Goal: Participate in discussion: Engage in conversation with other users on a specific topic

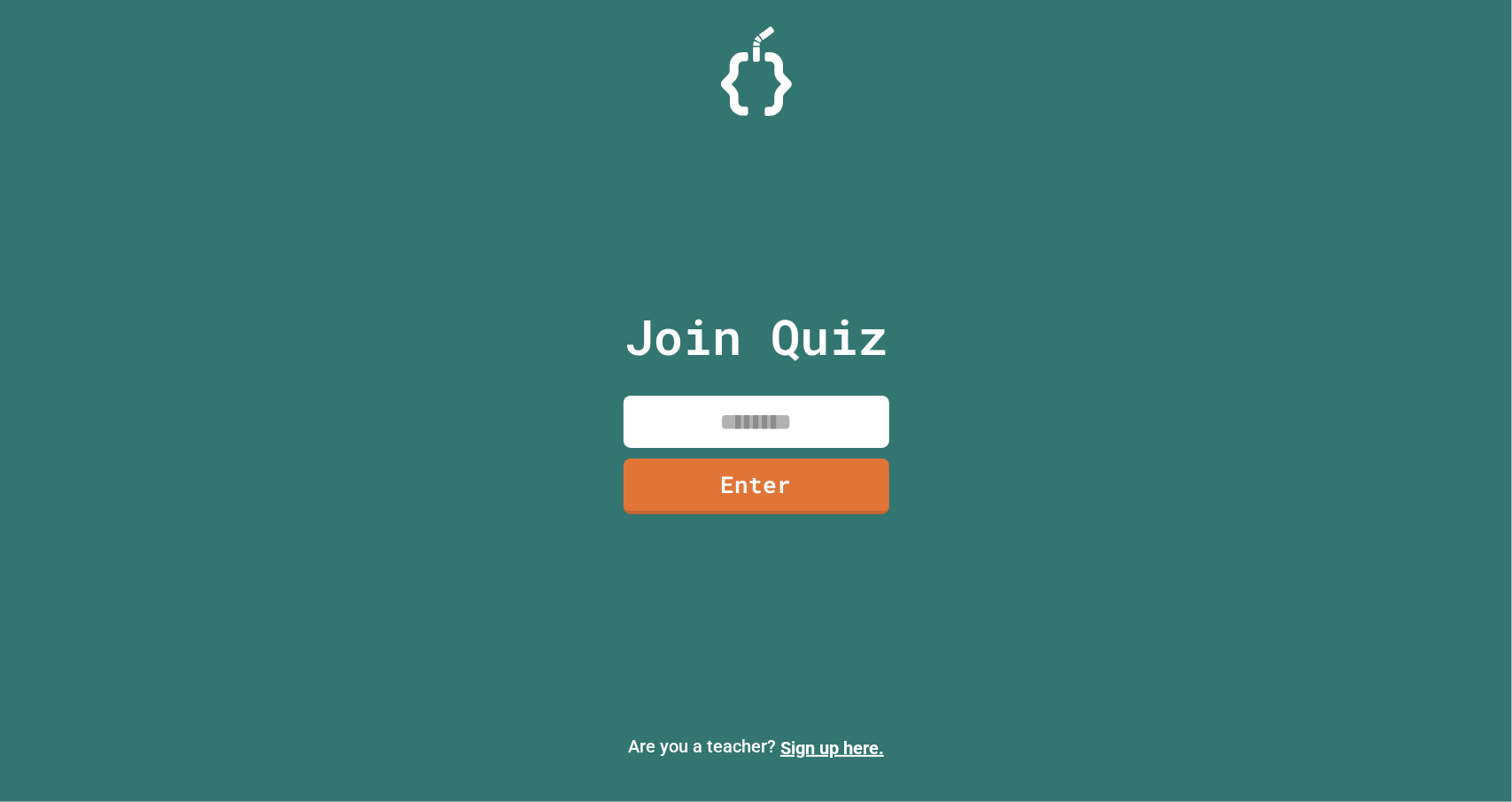
click at [853, 401] on input at bounding box center [756, 422] width 266 height 52
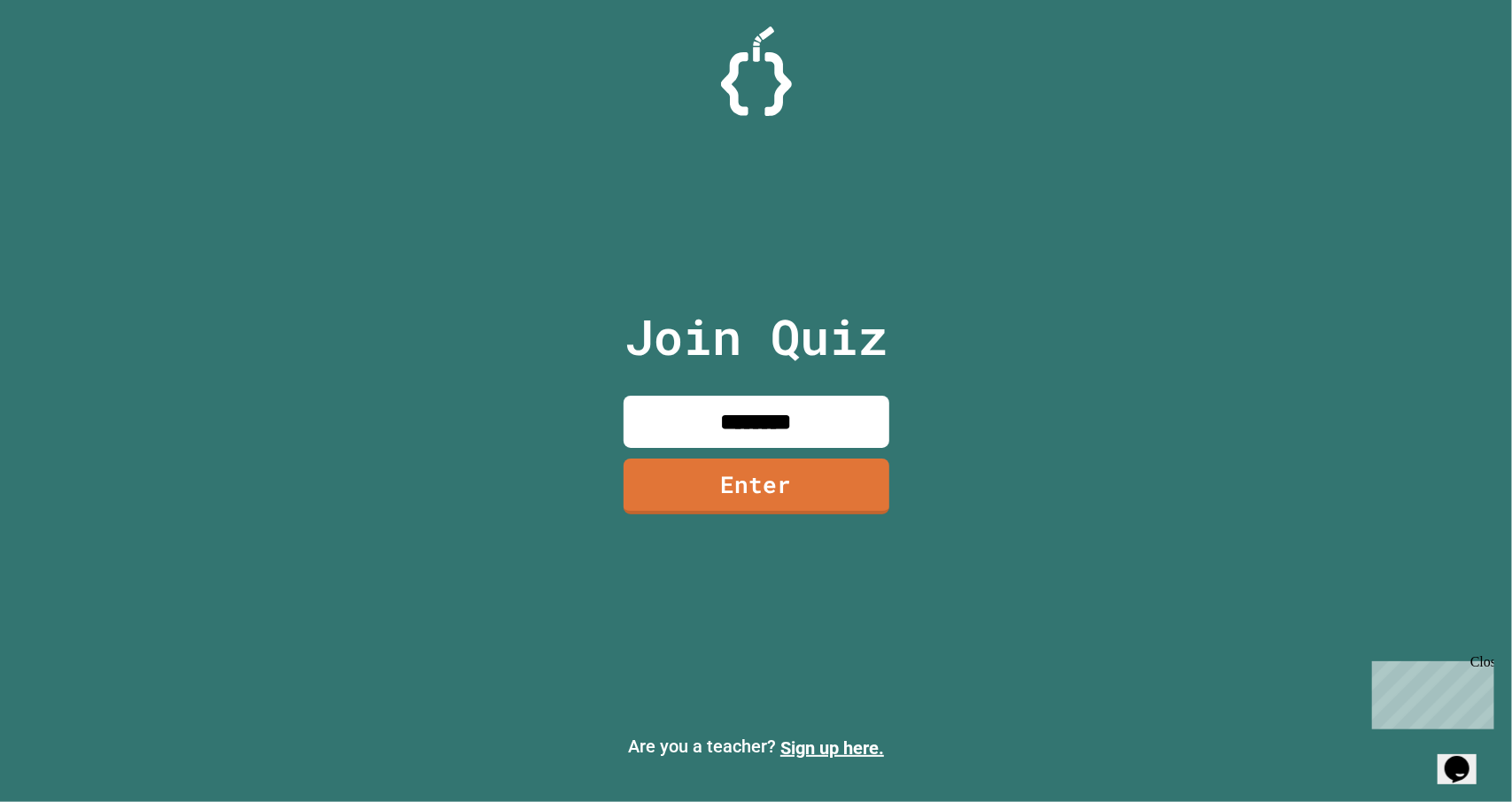
type input "********"
click at [857, 488] on link "Enter" at bounding box center [756, 485] width 268 height 57
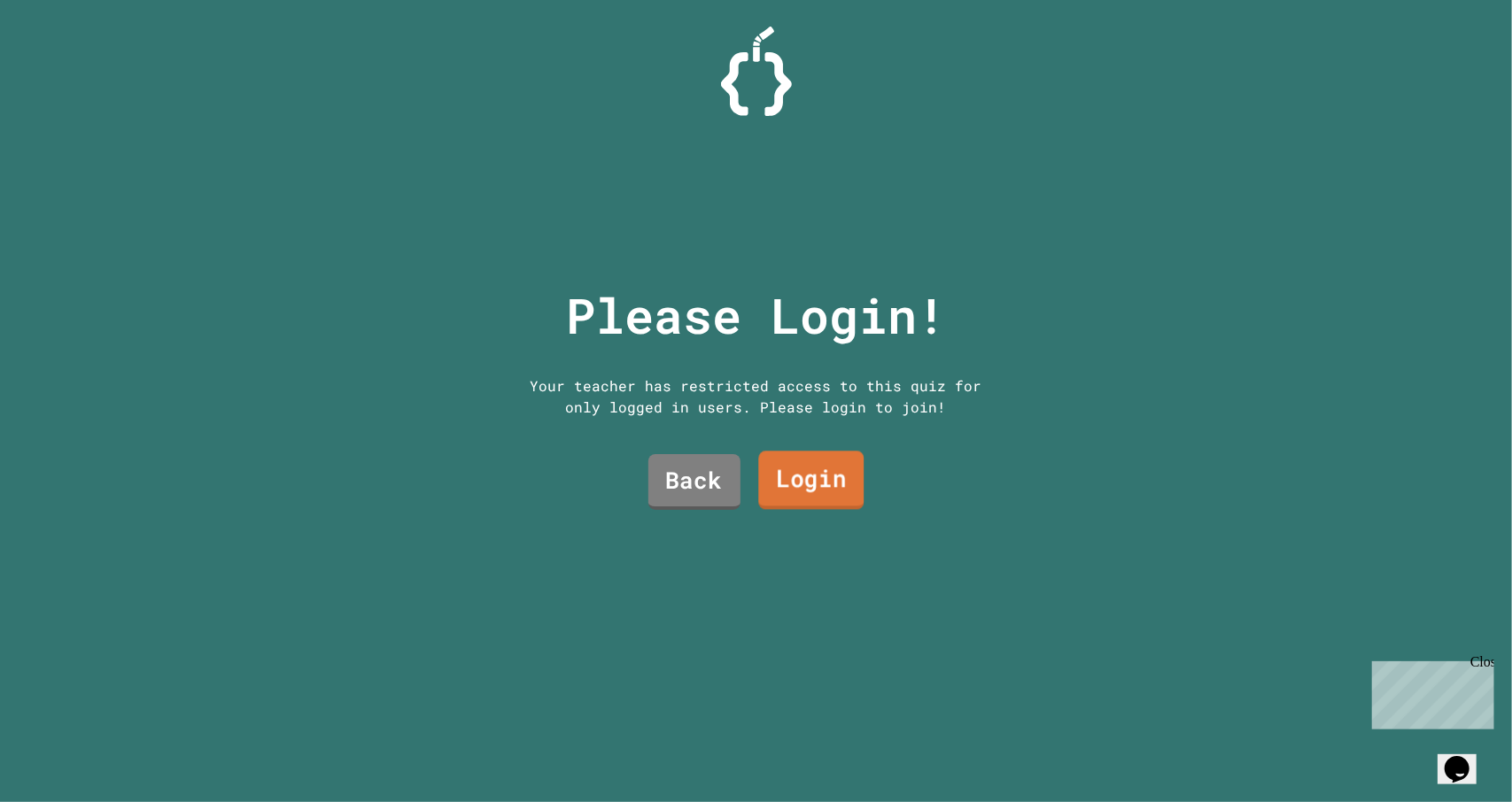
click at [783, 481] on link "Login" at bounding box center [810, 479] width 105 height 58
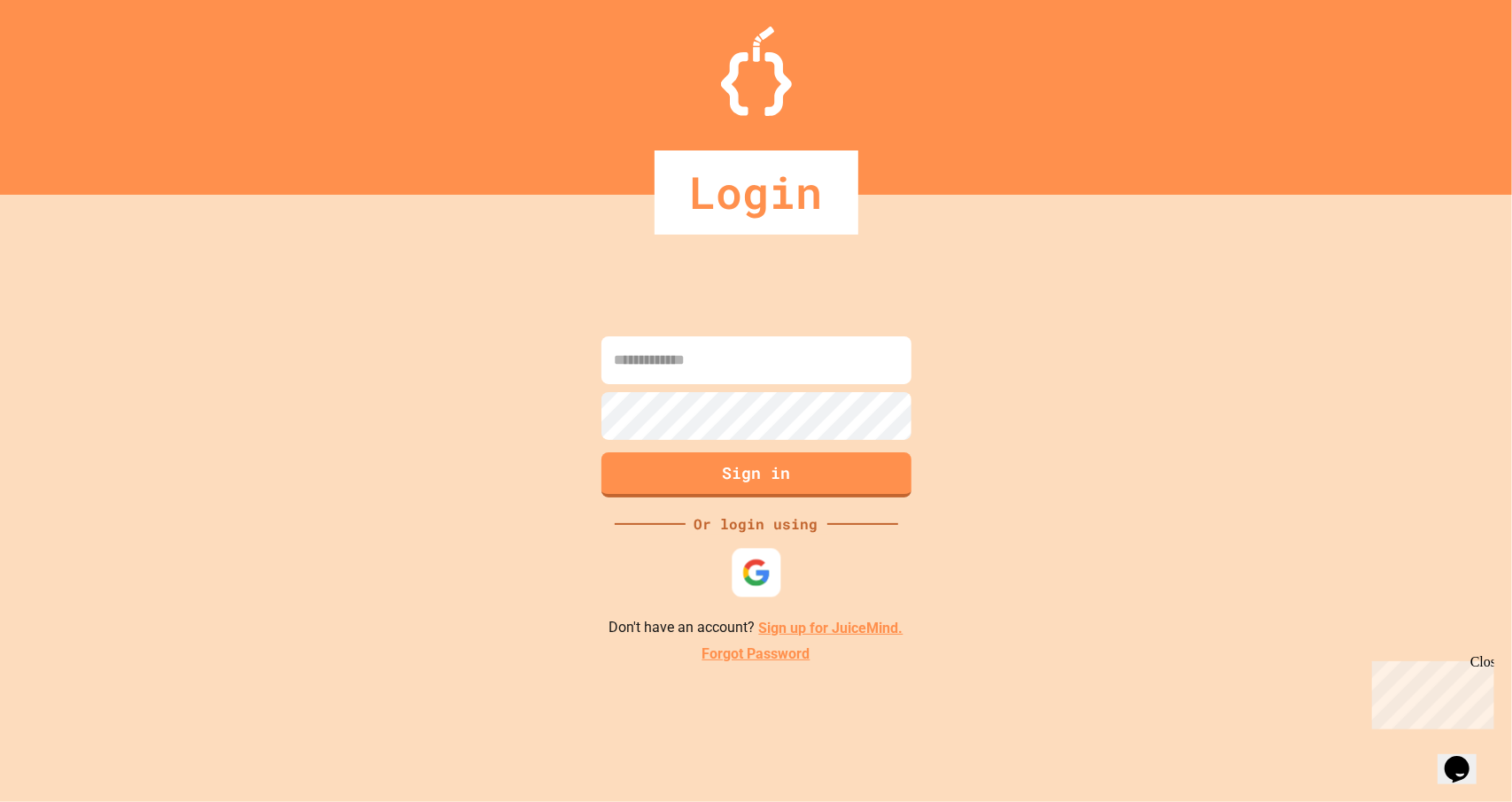
click at [764, 568] on img at bounding box center [756, 573] width 30 height 30
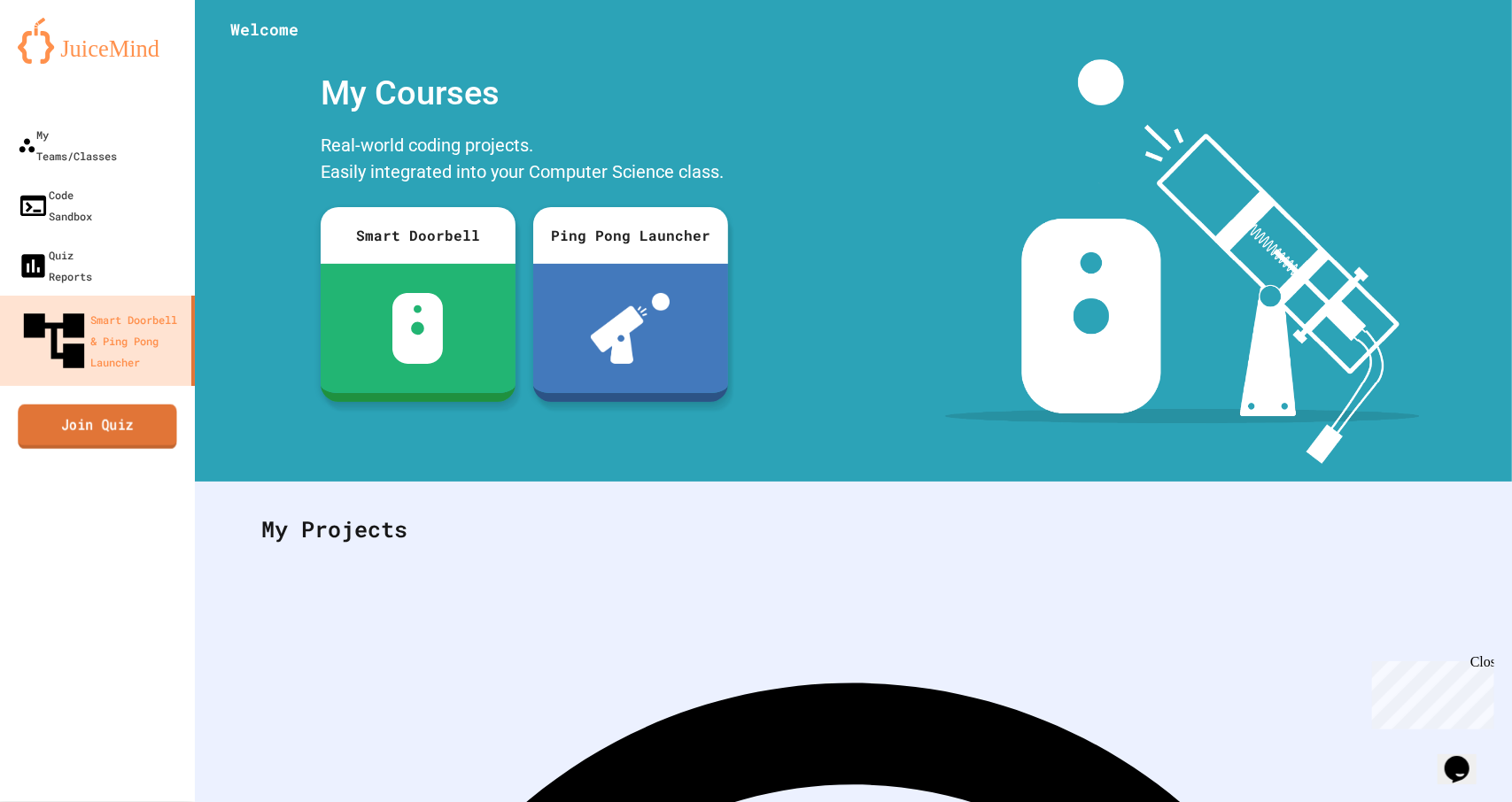
click at [101, 404] on link "Join Quiz" at bounding box center [97, 425] width 159 height 44
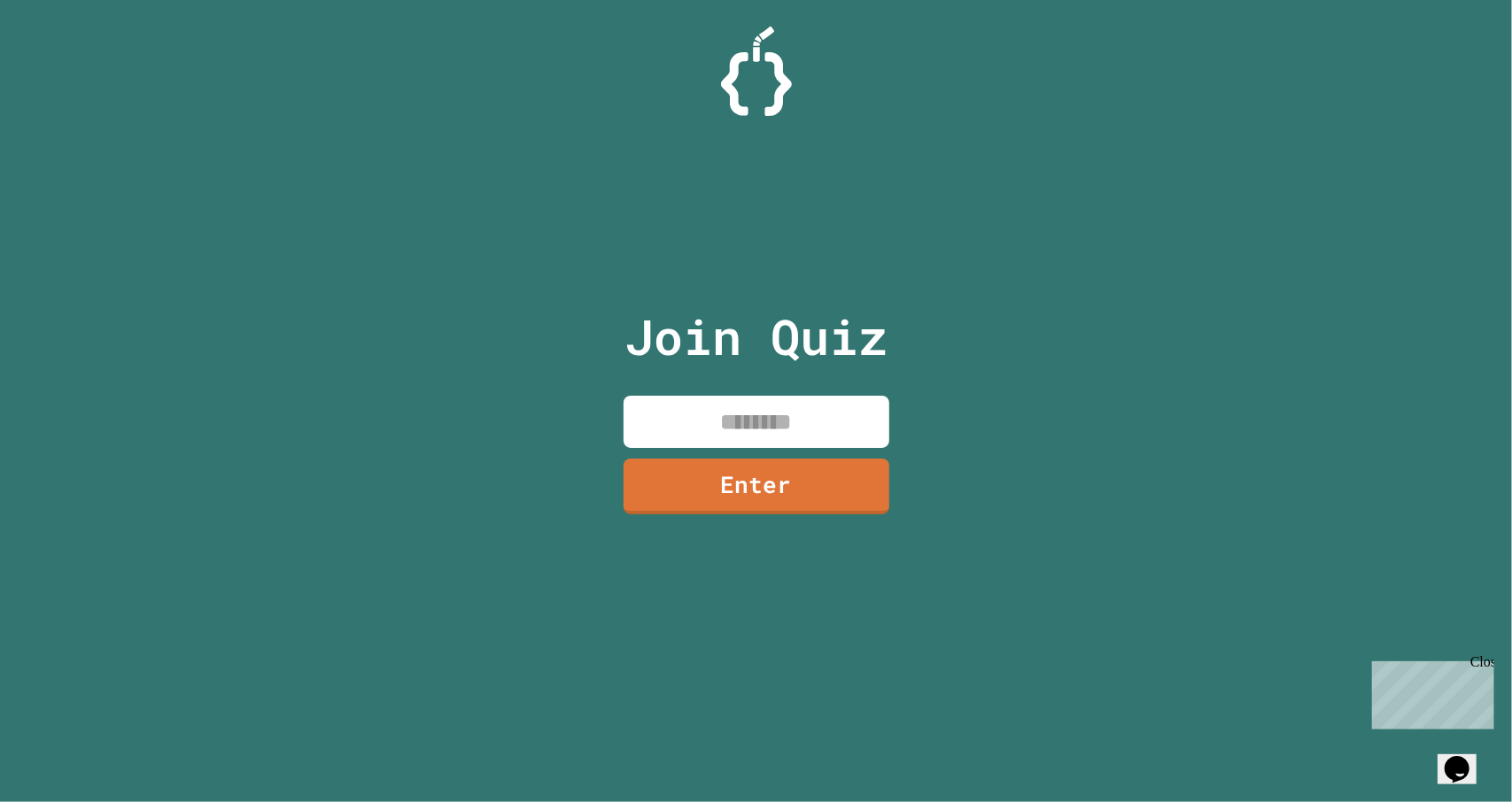
click at [838, 411] on input at bounding box center [756, 422] width 266 height 52
type input "********"
click at [844, 501] on link "Enter" at bounding box center [756, 484] width 262 height 58
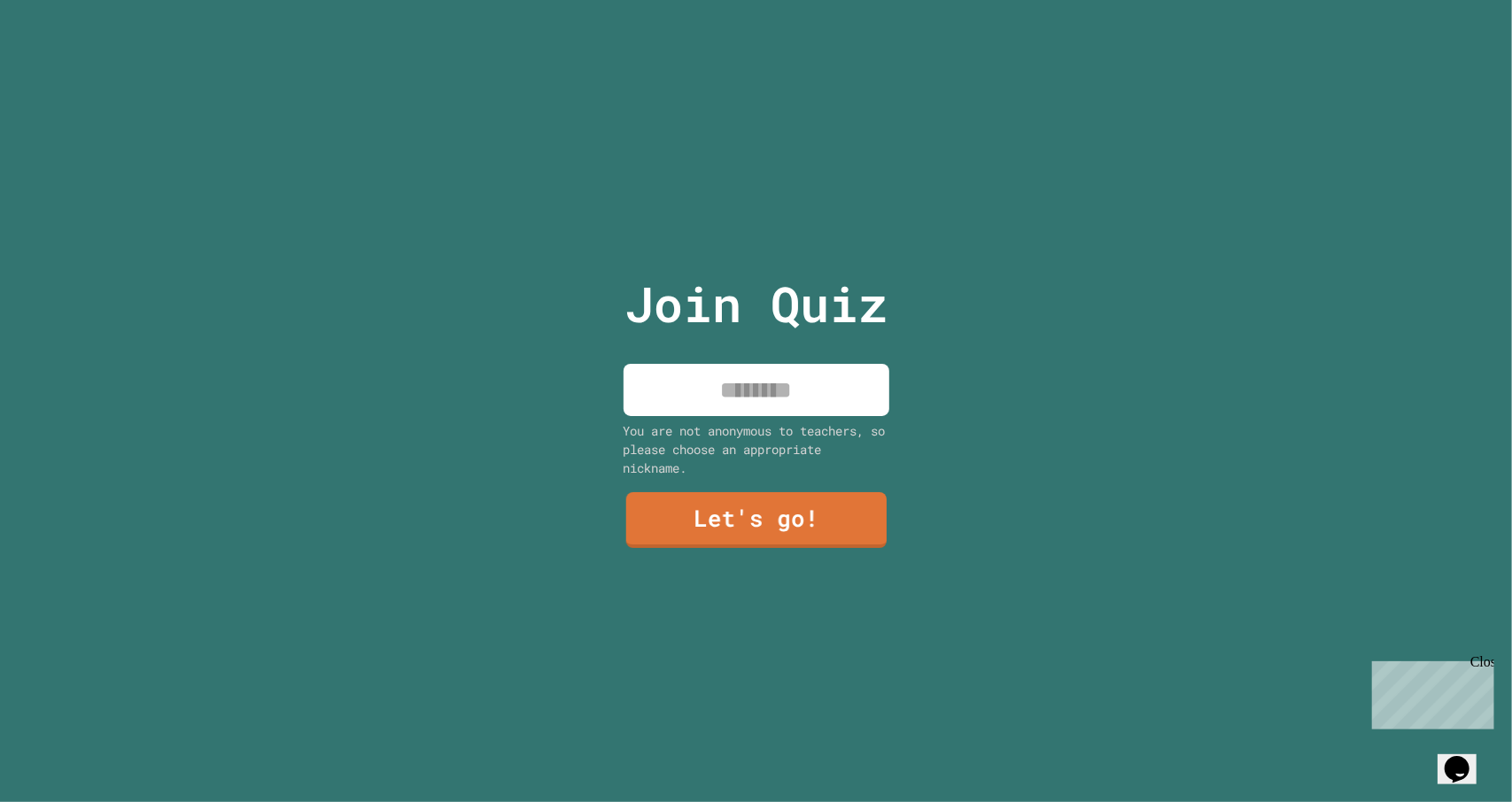
click at [800, 392] on input at bounding box center [756, 390] width 266 height 52
type input "******"
click at [815, 506] on link "Let's go!" at bounding box center [756, 517] width 259 height 58
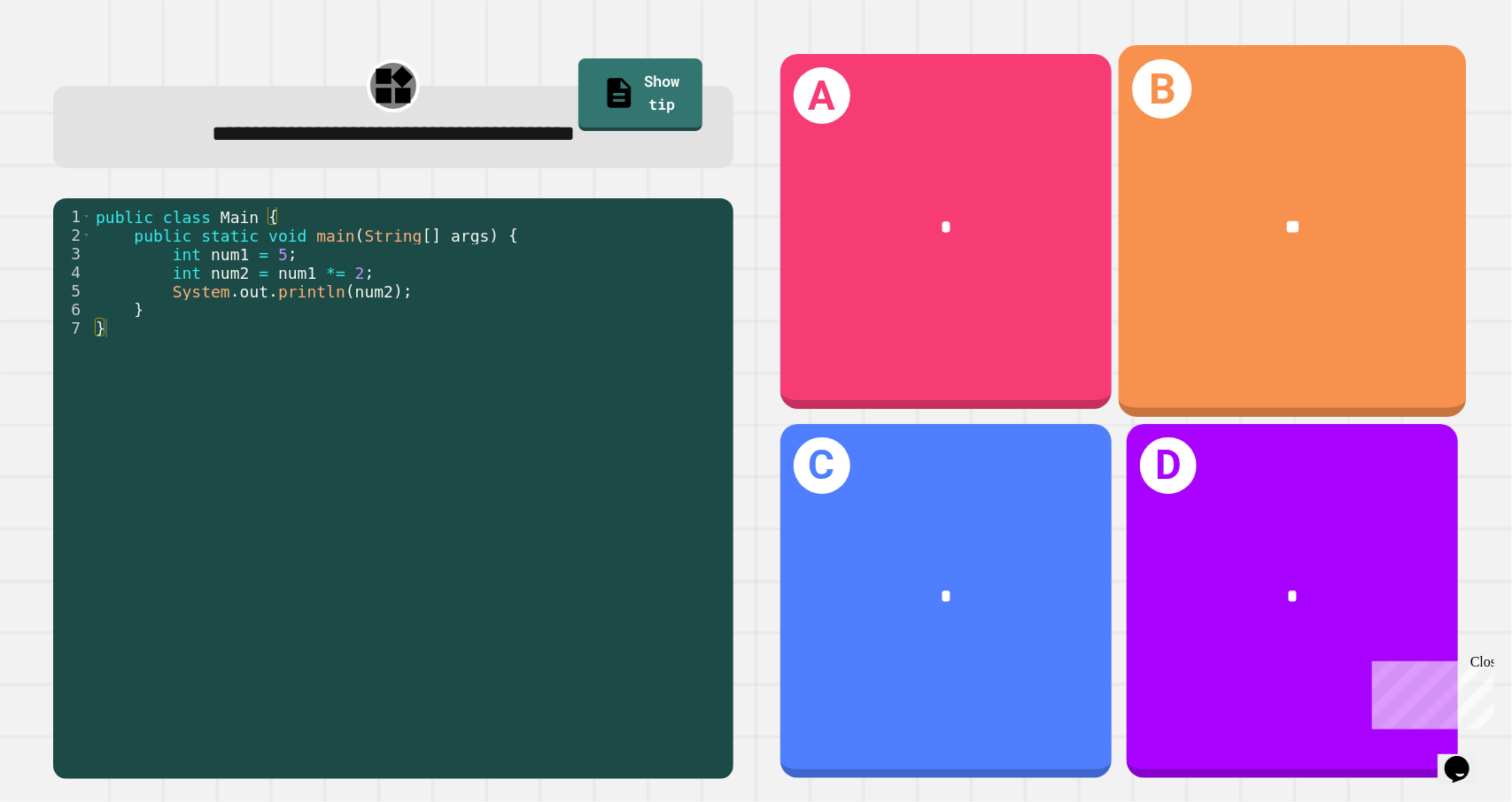
click at [1313, 236] on div "**" at bounding box center [1292, 226] width 348 height 104
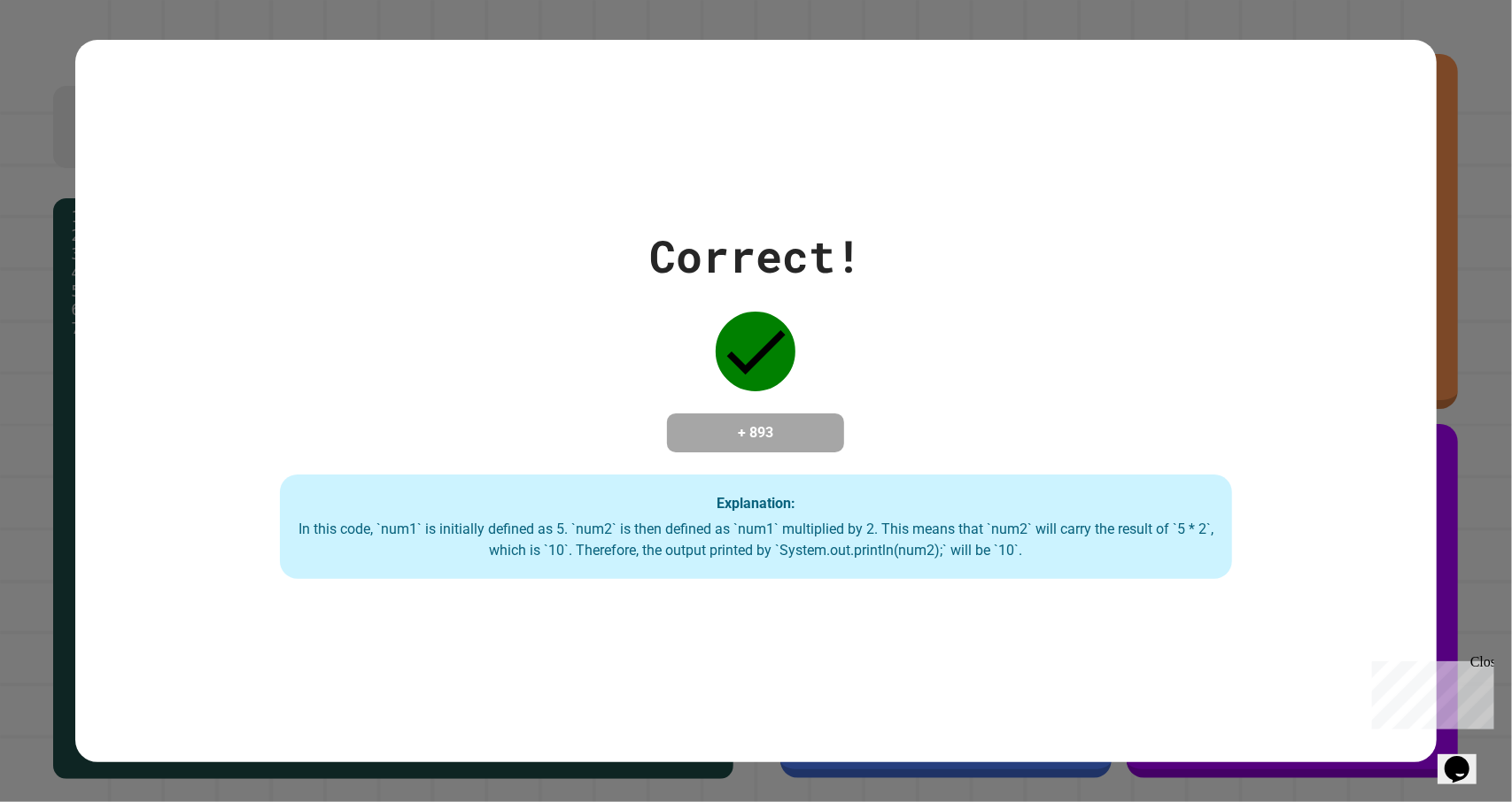
click at [1299, 761] on div "Correct! + 893 Explanation: In this code, `num1` is initially defined as 5. `nu…" at bounding box center [756, 401] width 1512 height 802
click at [1481, 662] on div "Close" at bounding box center [1480, 664] width 22 height 22
click at [1237, 548] on div "Correct! + 893 Explanation: In this code, `num1` is initially defined as 5. `nu…" at bounding box center [756, 401] width 1360 height 356
click at [1468, 270] on div "Correct! + 893 Explanation: In this code, `num1` is initially defined as 5. `nu…" at bounding box center [756, 401] width 1512 height 802
click at [1126, 397] on div "Correct! + 893 Explanation: In this code, `num1` is initially defined as 5. `nu…" at bounding box center [756, 401] width 1360 height 356
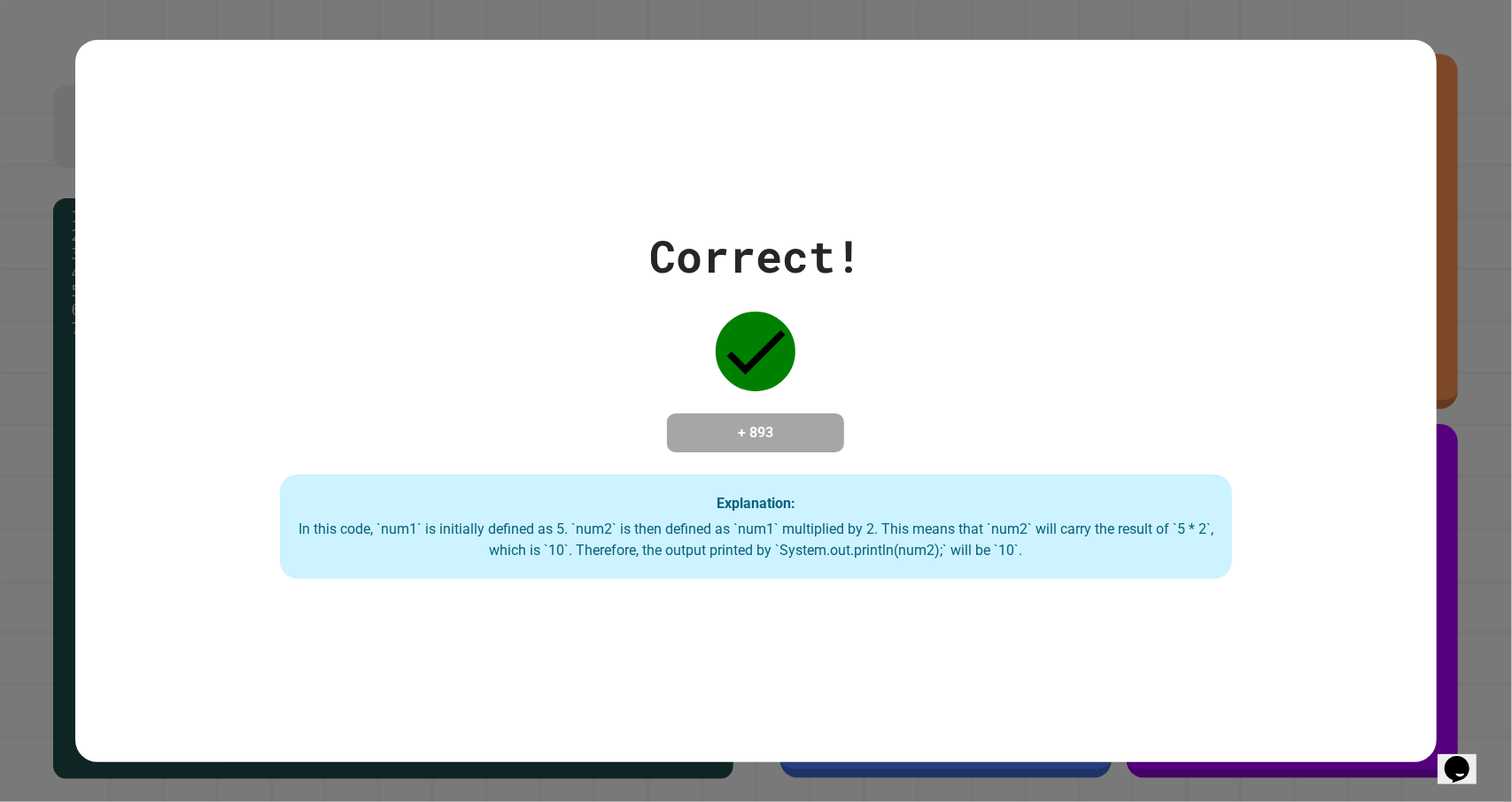
click at [78, 464] on div "Correct! + 893 Explanation: In this code, `num1` is initially defined as 5. `nu…" at bounding box center [756, 401] width 1360 height 356
click at [68, 466] on div "Correct! + 893 Explanation: In this code, `num1` is initially defined as 5. `nu…" at bounding box center [756, 401] width 1512 height 802
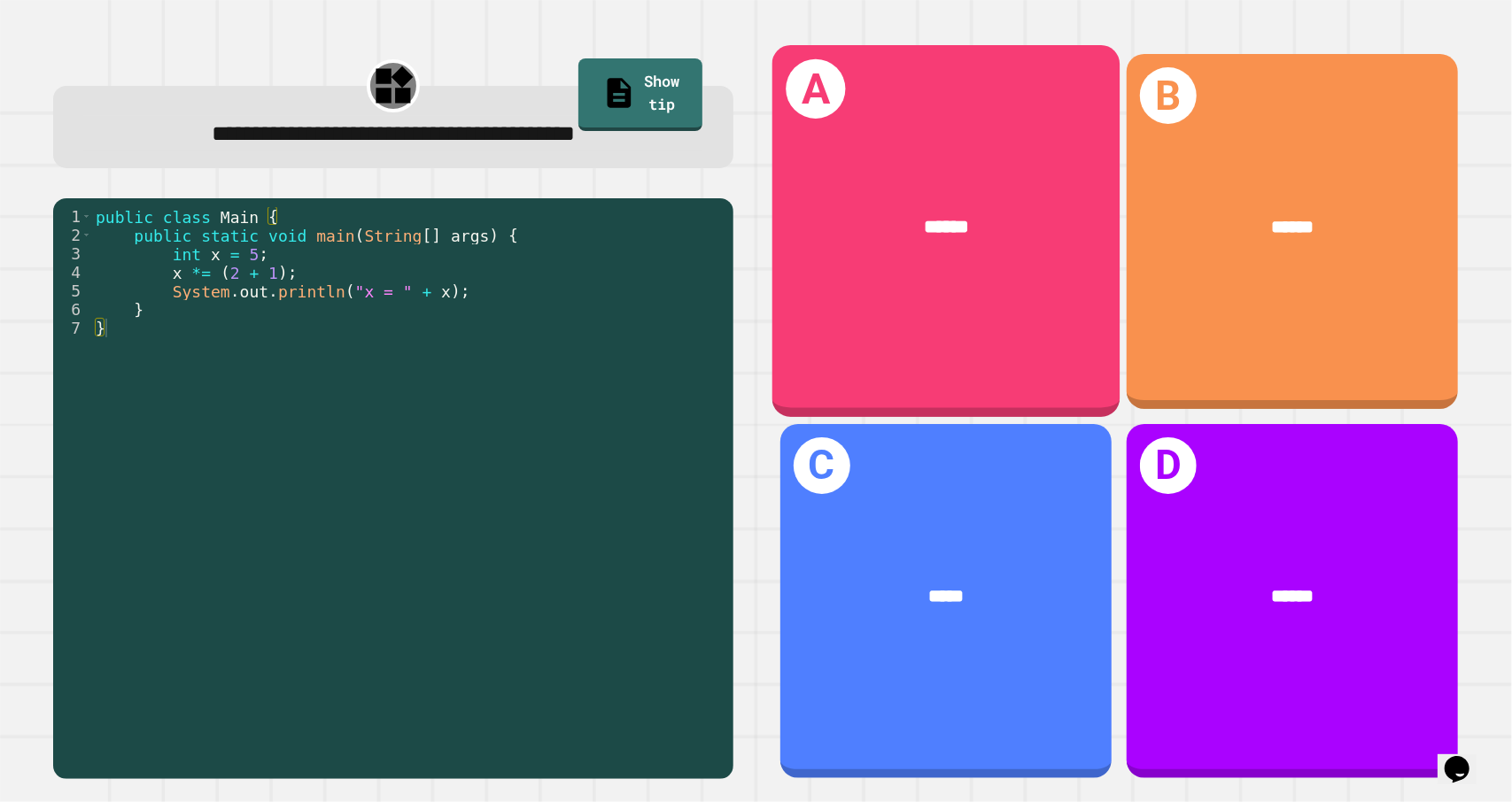
click at [1038, 243] on div "******" at bounding box center [946, 226] width 348 height 104
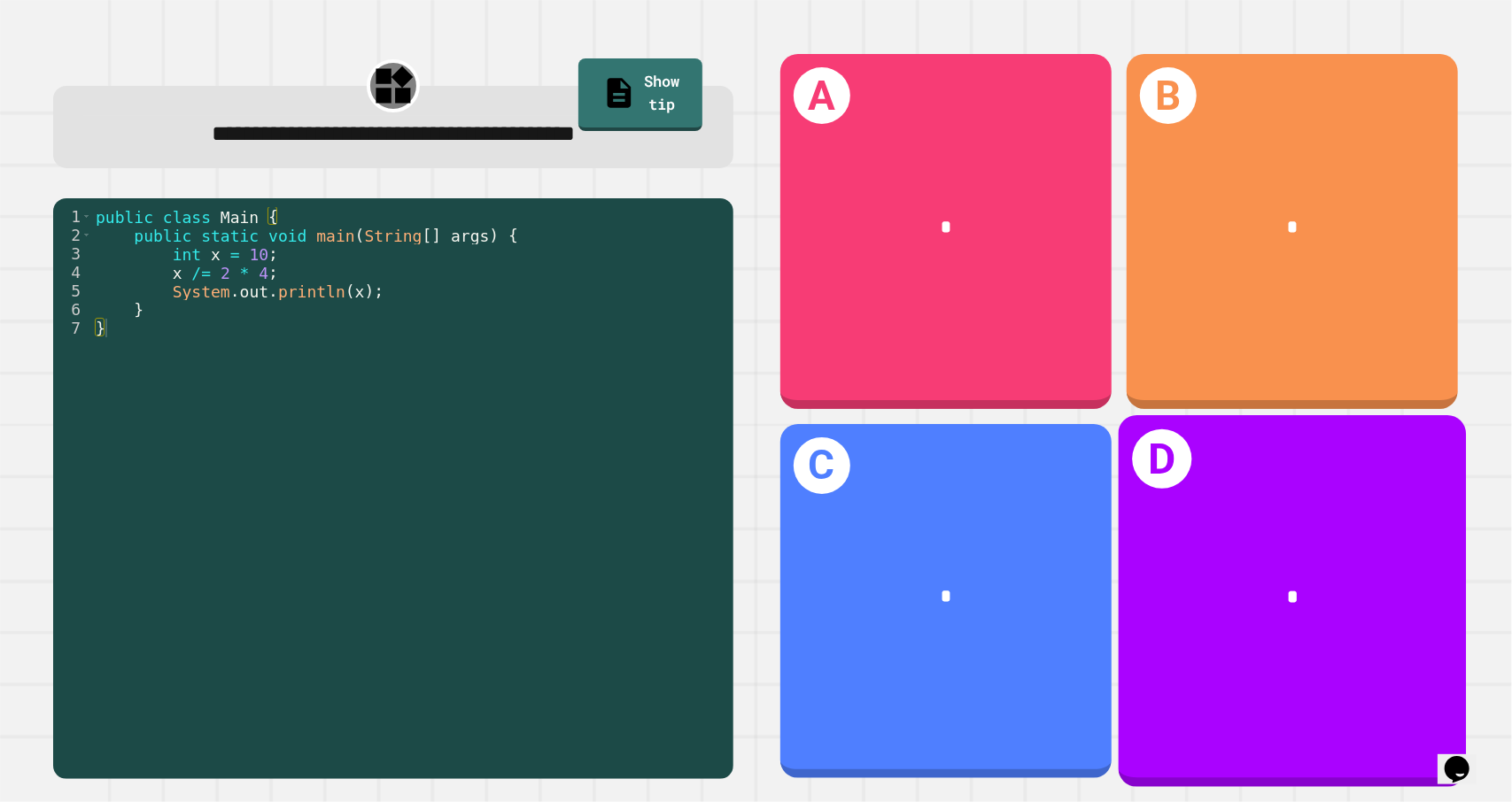
click at [1249, 504] on div "D *" at bounding box center [1292, 601] width 348 height 372
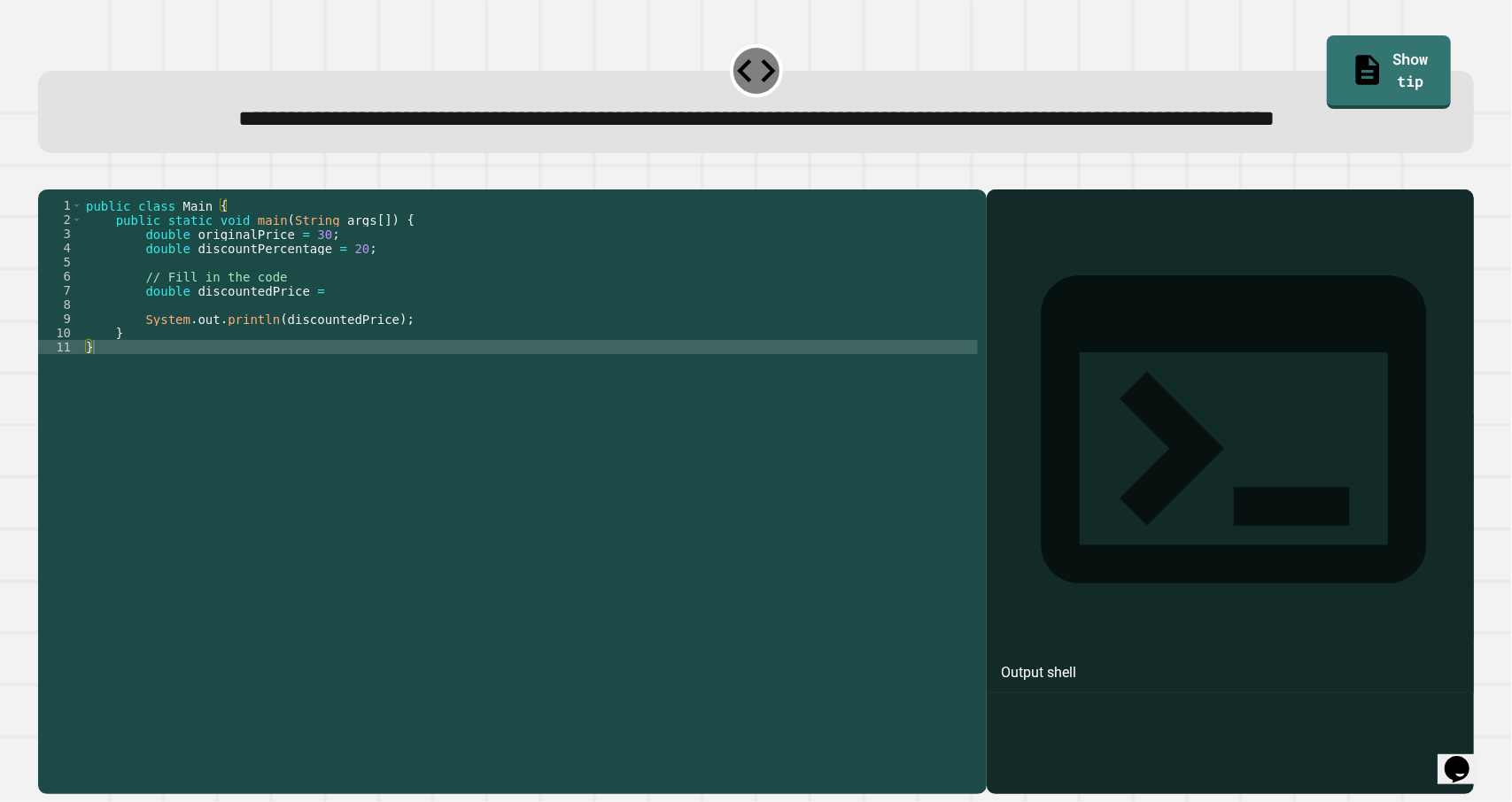
click at [1092, 332] on div at bounding box center [1230, 517] width 470 height 554
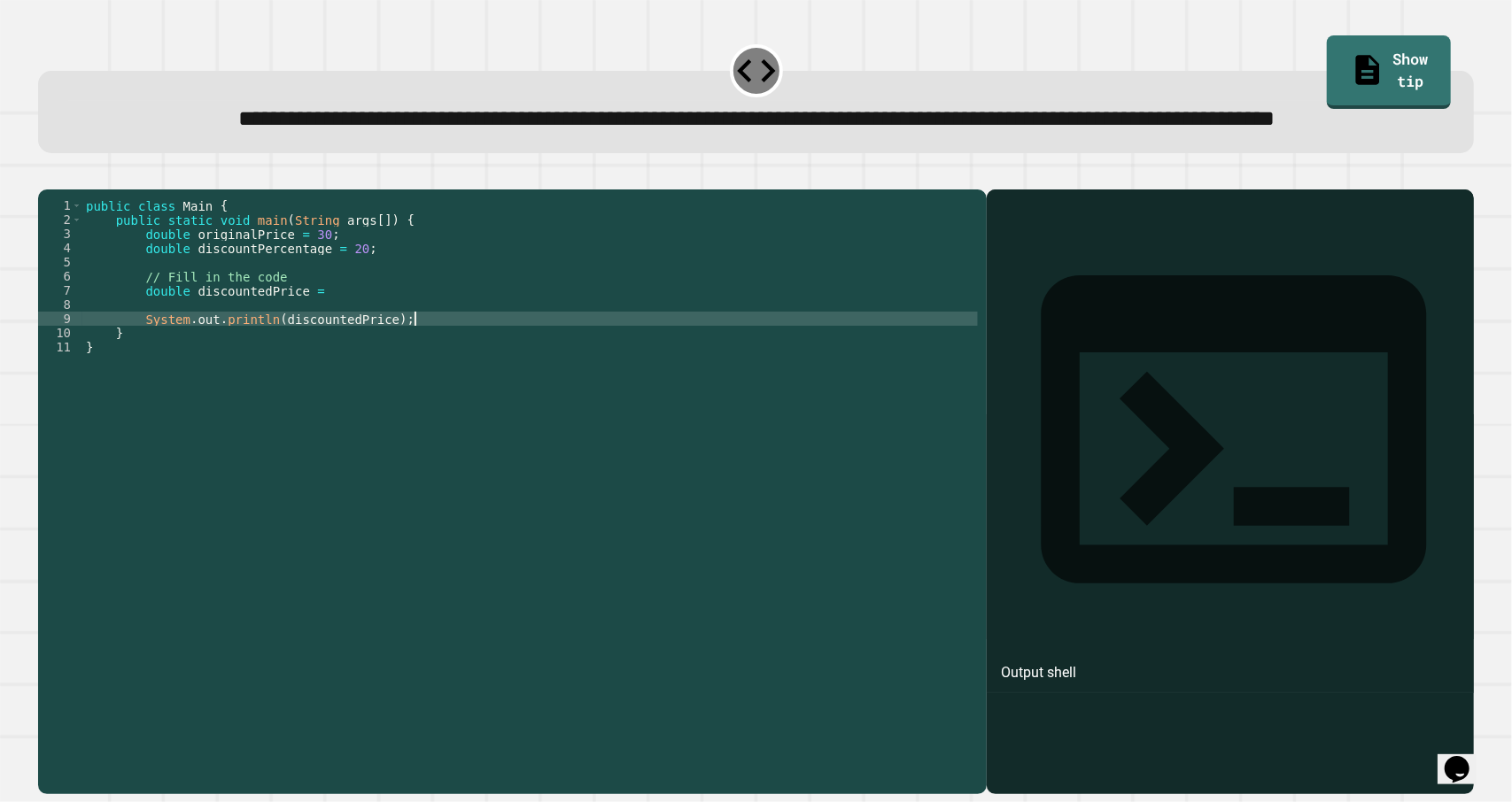
click at [585, 385] on div "public class Main { public static void main ( String args [ ]) { double origina…" at bounding box center [530, 453] width 896 height 510
click at [552, 363] on div "public class Main { public static void main ( String args [ ]) { double origina…" at bounding box center [530, 453] width 896 height 510
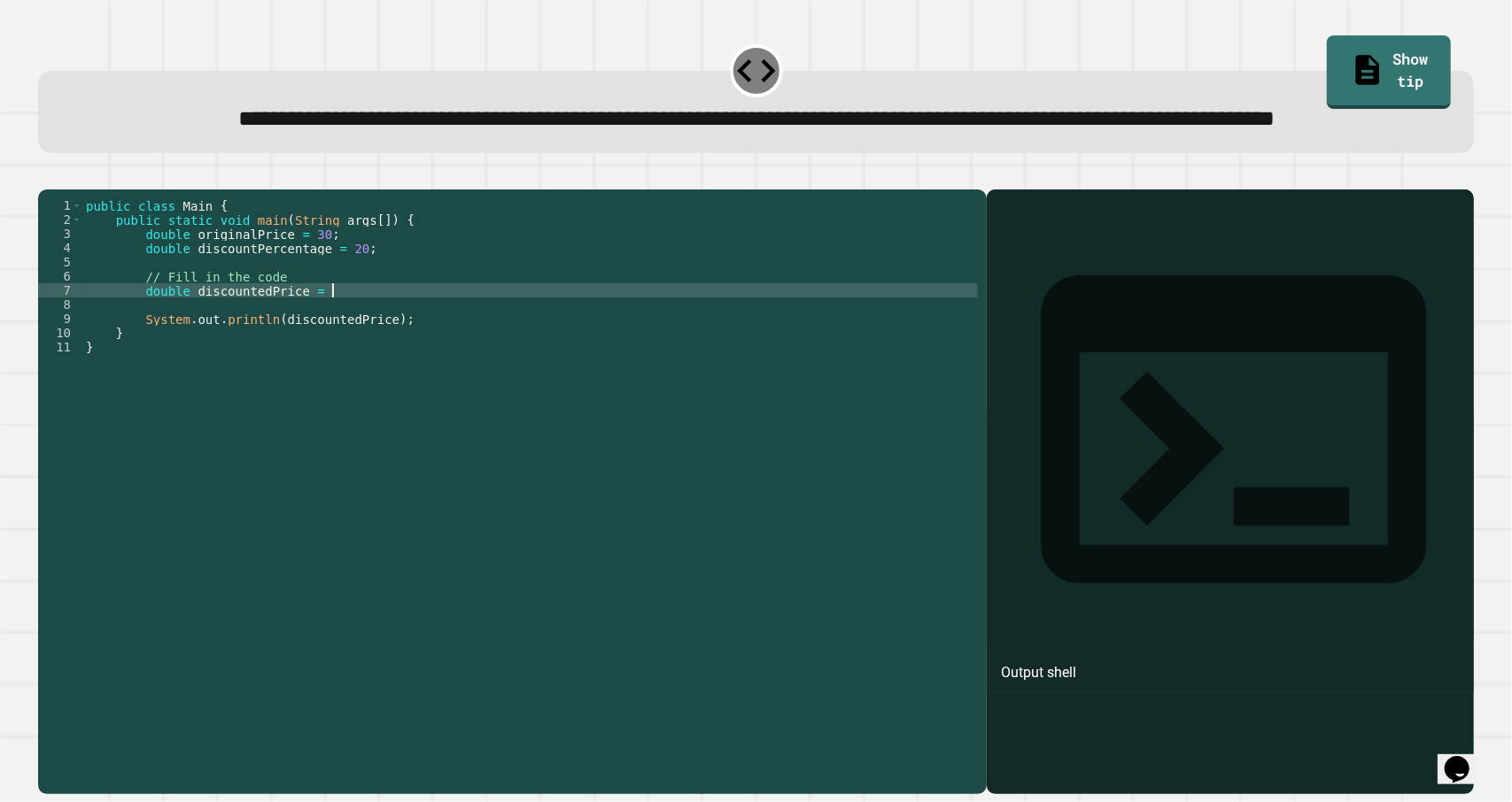
click at [554, 350] on div "public class Main { public static void main ( String args [ ]) { double origina…" at bounding box center [530, 453] width 896 height 510
click at [329, 353] on div "public class Main { public static void main ( String args [ ]) { double origina…" at bounding box center [530, 453] width 896 height 510
click at [490, 361] on div "public class Main { public static void main ( String args [ ]) { double origina…" at bounding box center [530, 453] width 896 height 510
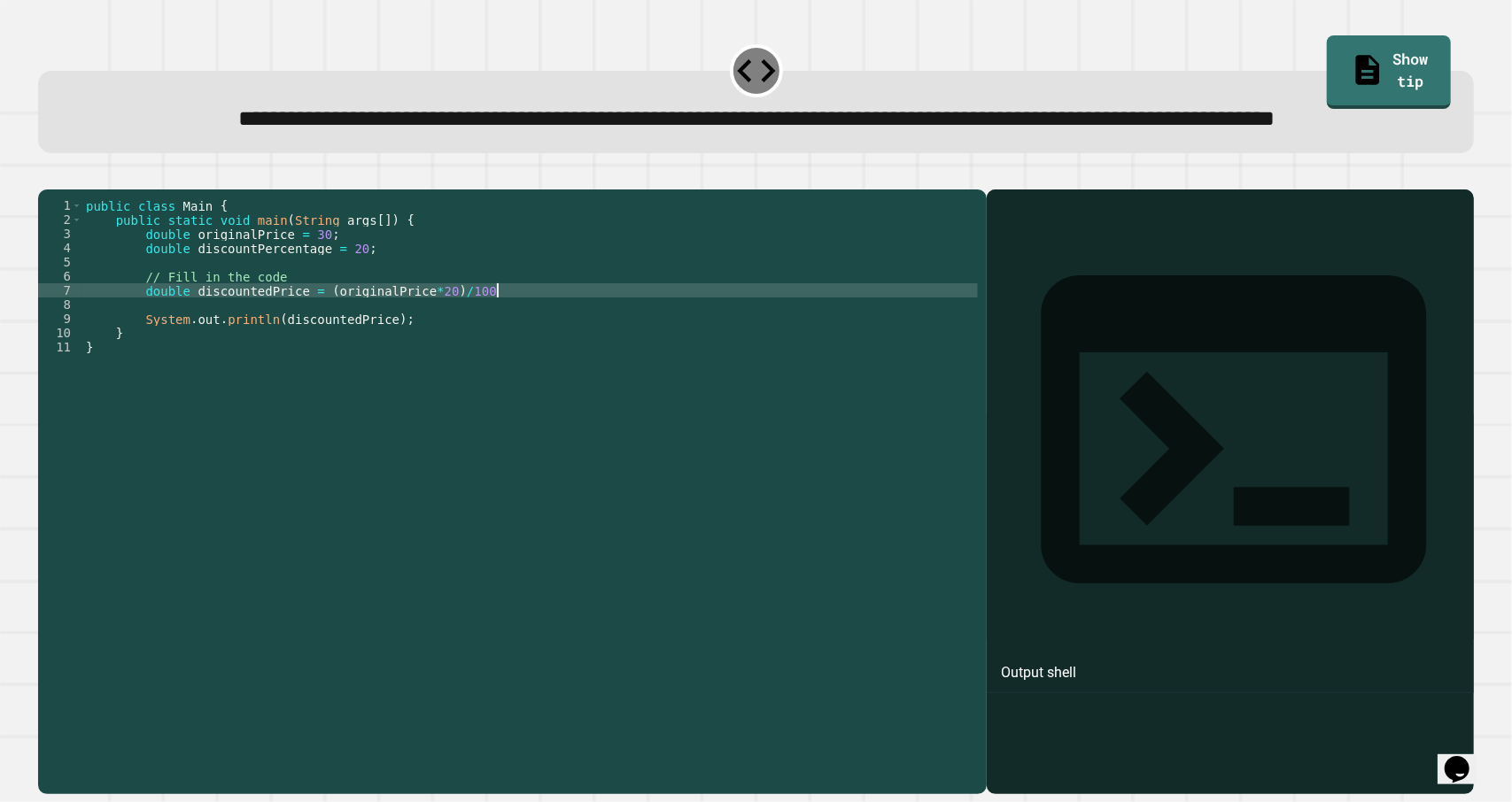
scroll to position [0, 29]
click at [794, 405] on div "public class Main { public static void main ( String args [ ]) { double origina…" at bounding box center [530, 453] width 896 height 510
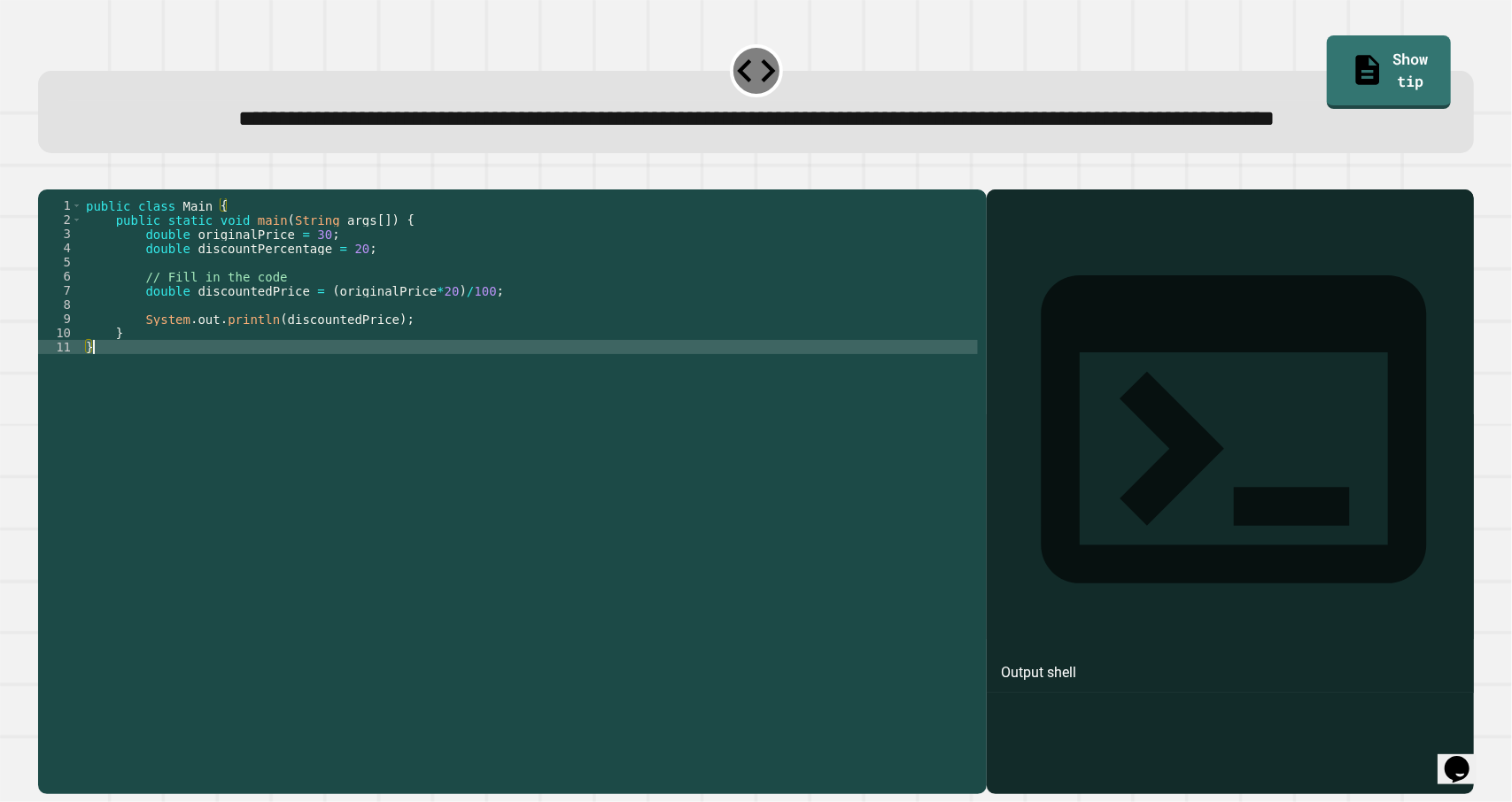
scroll to position [0, 0]
click at [47, 175] on icon "button" at bounding box center [47, 175] width 0 height 0
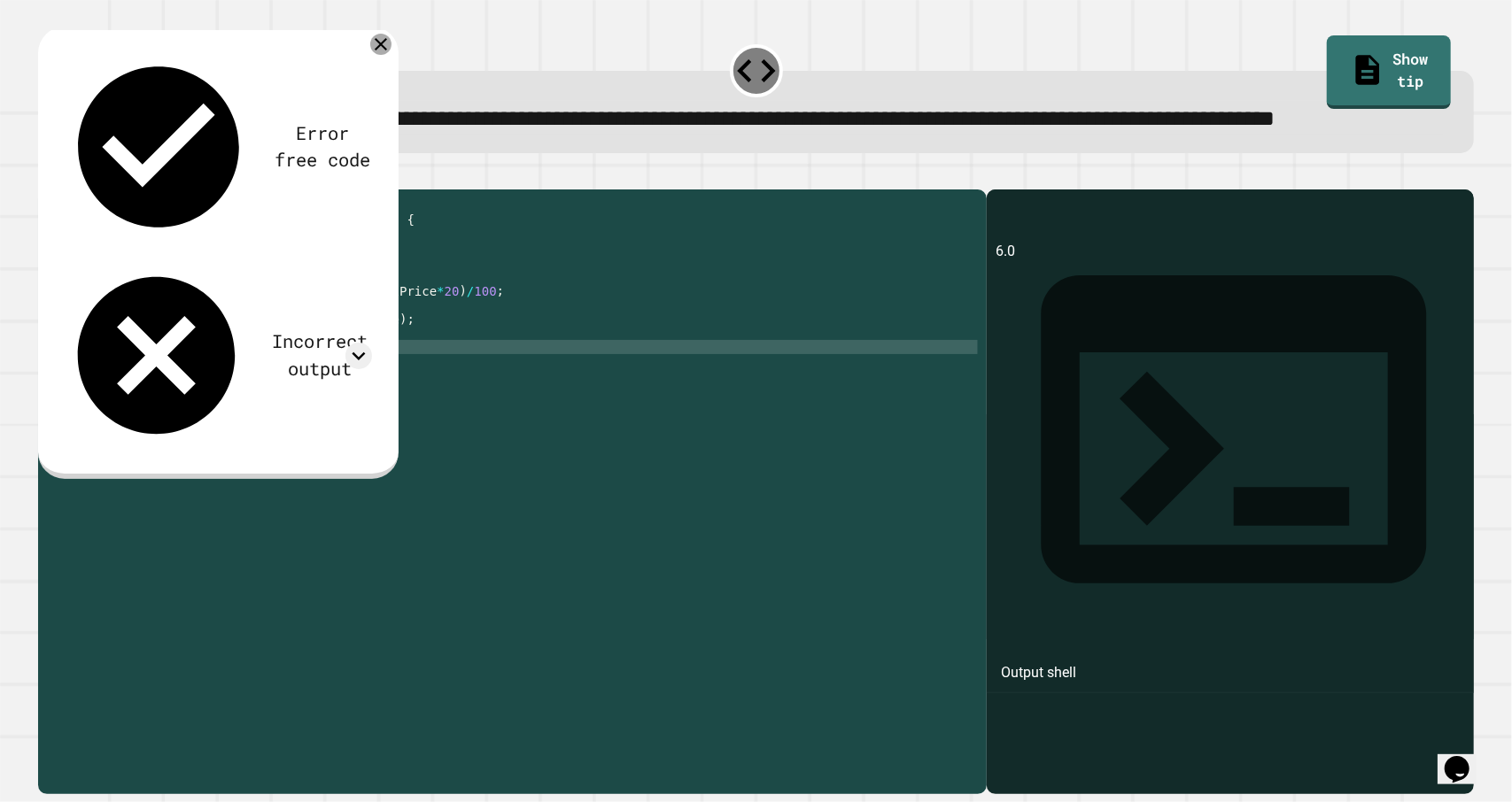
click at [379, 55] on icon at bounding box center [381, 45] width 22 height 22
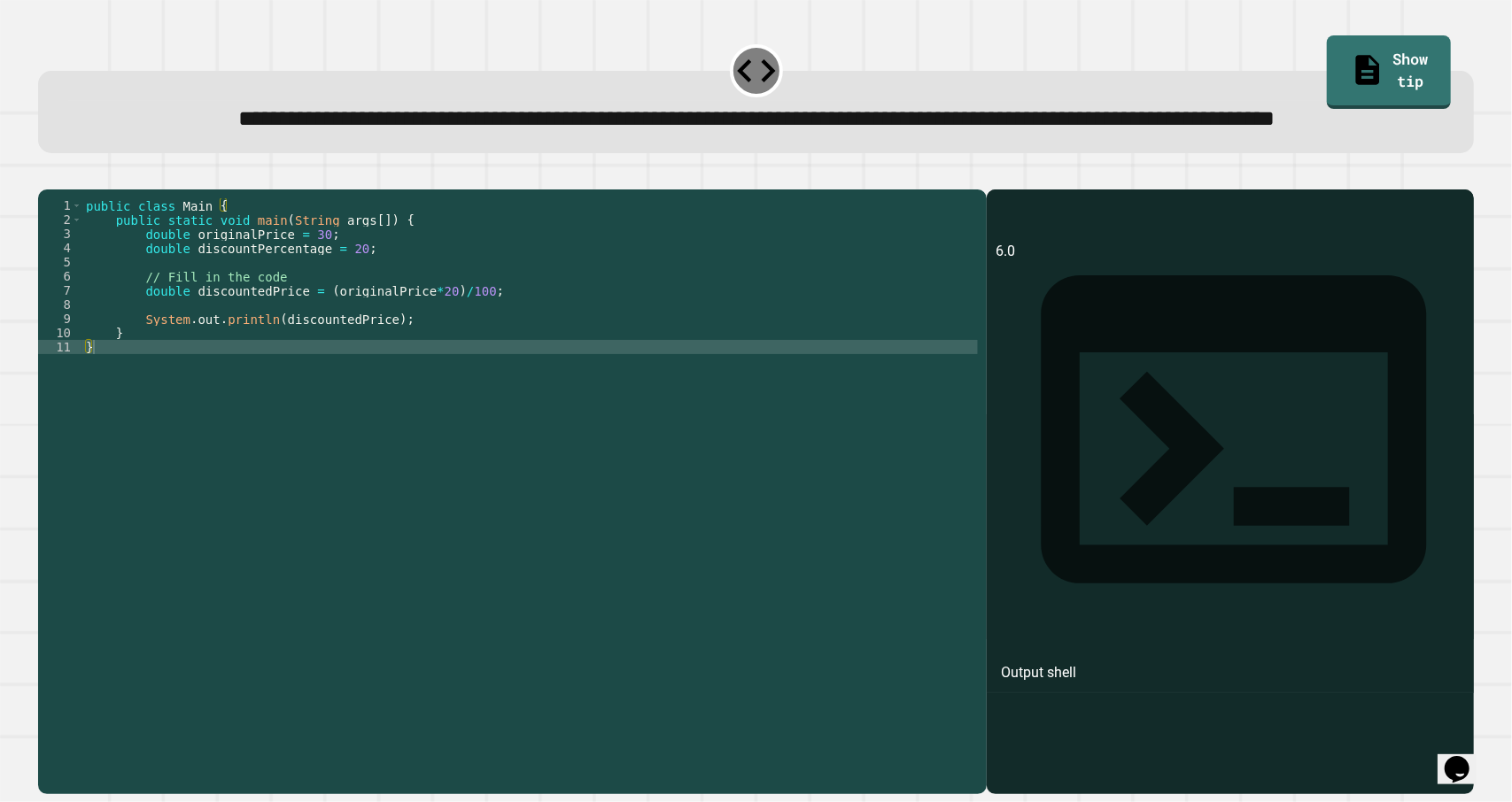
click at [459, 353] on div "public class Main { public static void main ( String args [ ]) { double origina…" at bounding box center [530, 453] width 896 height 510
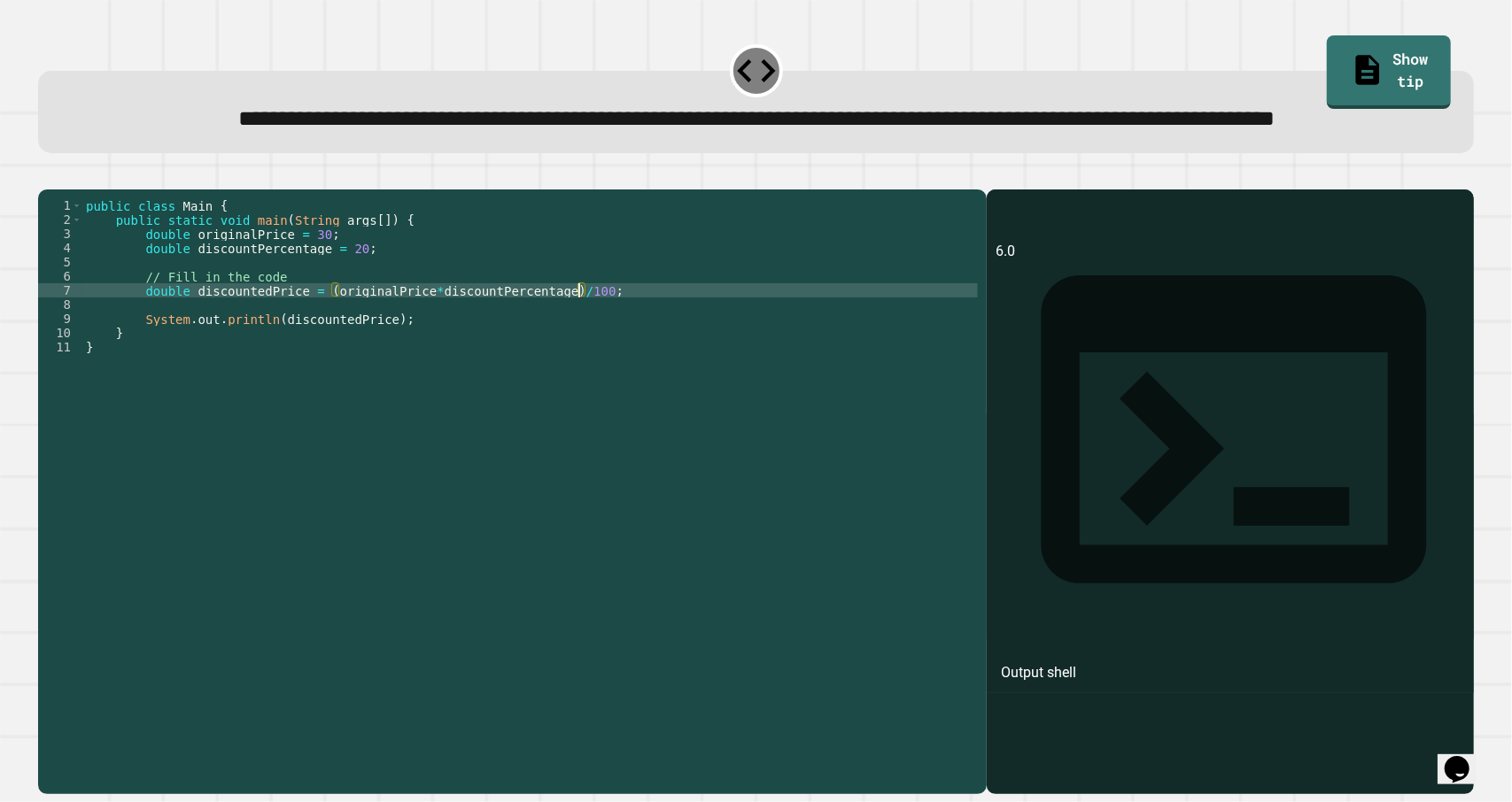
click at [618, 310] on div "public class Main { public static void main ( String args [ ]) { double origina…" at bounding box center [530, 453] width 896 height 510
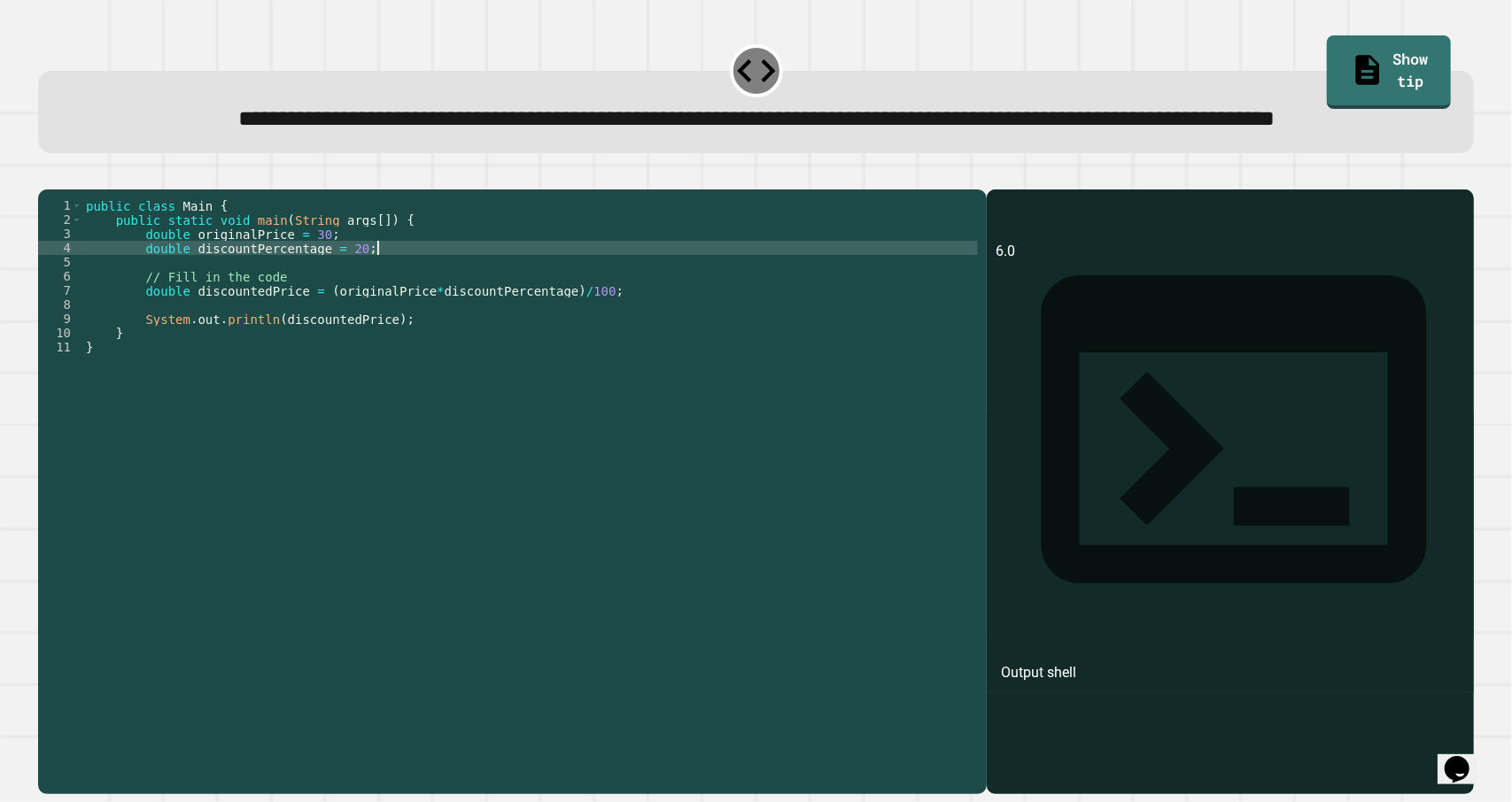
click at [47, 175] on icon "button" at bounding box center [47, 175] width 0 height 0
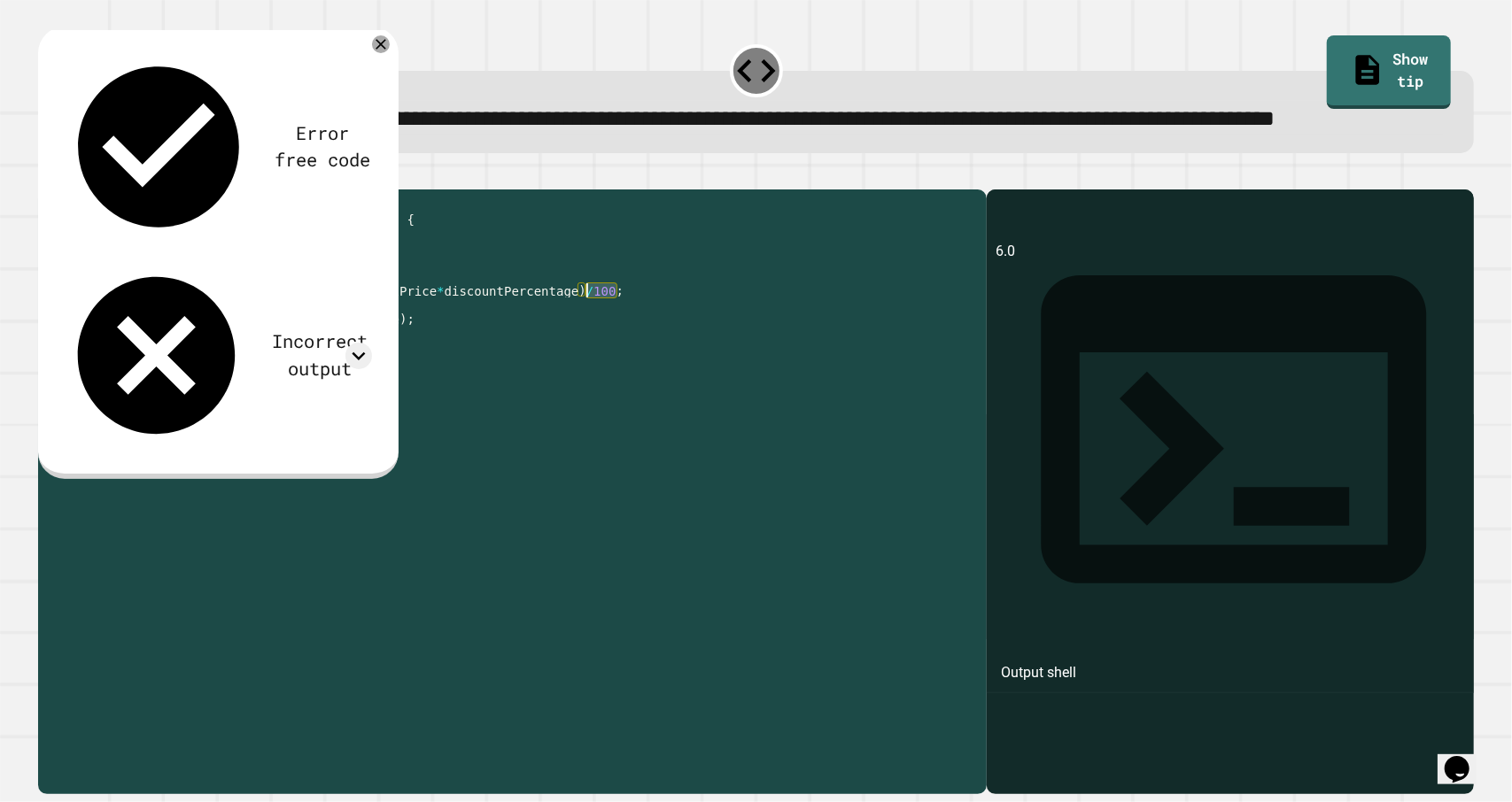
drag, startPoint x: 616, startPoint y: 355, endPoint x: 583, endPoint y: 360, distance: 33.4
click at [583, 360] on div "public class Main { public static void main ( String args [ ]) { double origina…" at bounding box center [530, 453] width 896 height 510
click at [442, 350] on div "public class Main { public static void main ( String args [ ]) { double origina…" at bounding box center [530, 453] width 896 height 510
click at [61, 192] on icon "button" at bounding box center [58, 186] width 10 height 13
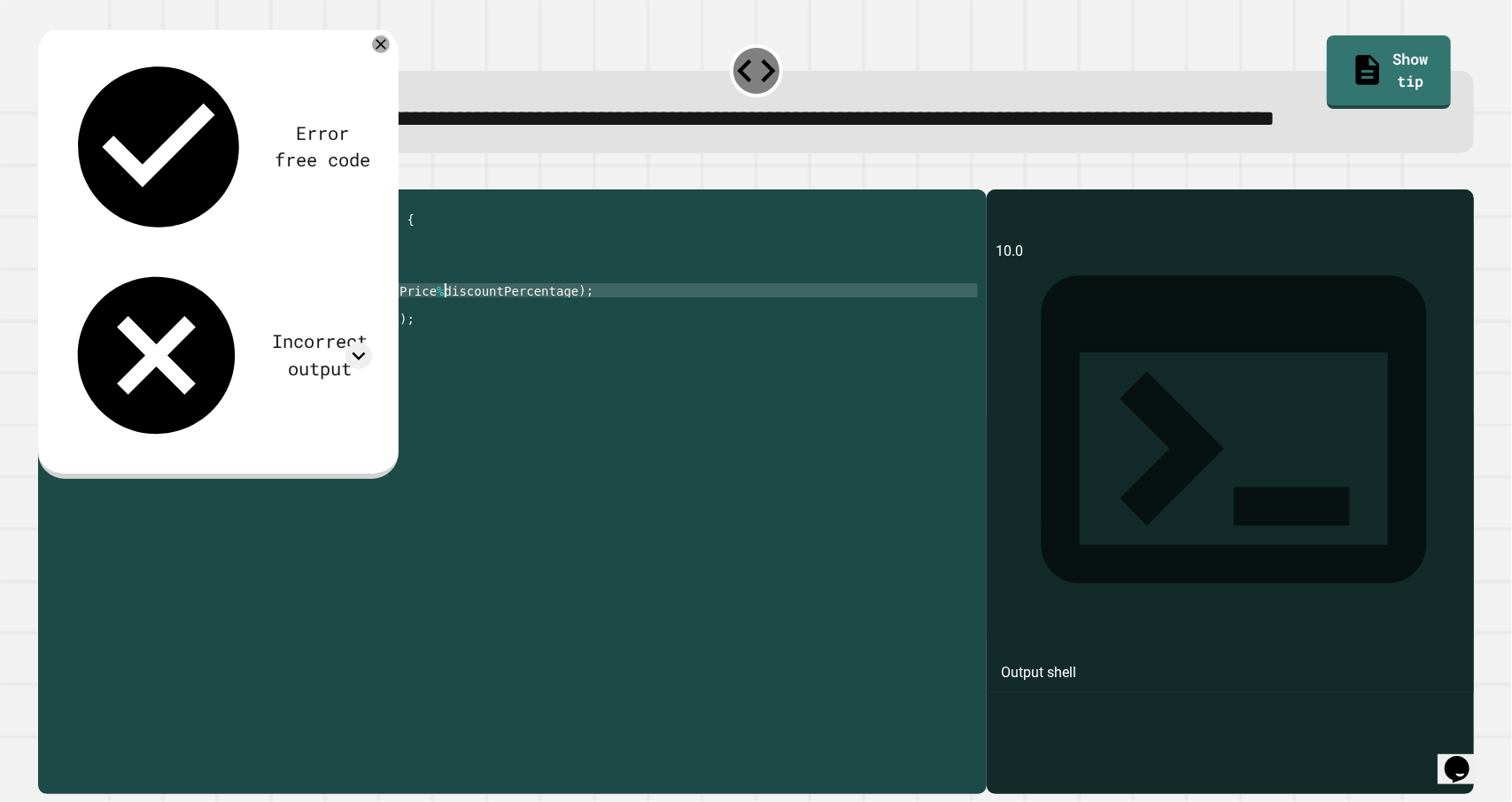
click at [446, 353] on div "public class Main { public static void main ( String args [ ]) { double origina…" at bounding box center [530, 453] width 896 height 510
drag, startPoint x: 440, startPoint y: 357, endPoint x: 570, endPoint y: 355, distance: 130.0
click at [570, 355] on div "public class Main { public static void main ( String args [ ]) { double origina…" at bounding box center [530, 453] width 896 height 510
type textarea "**********"
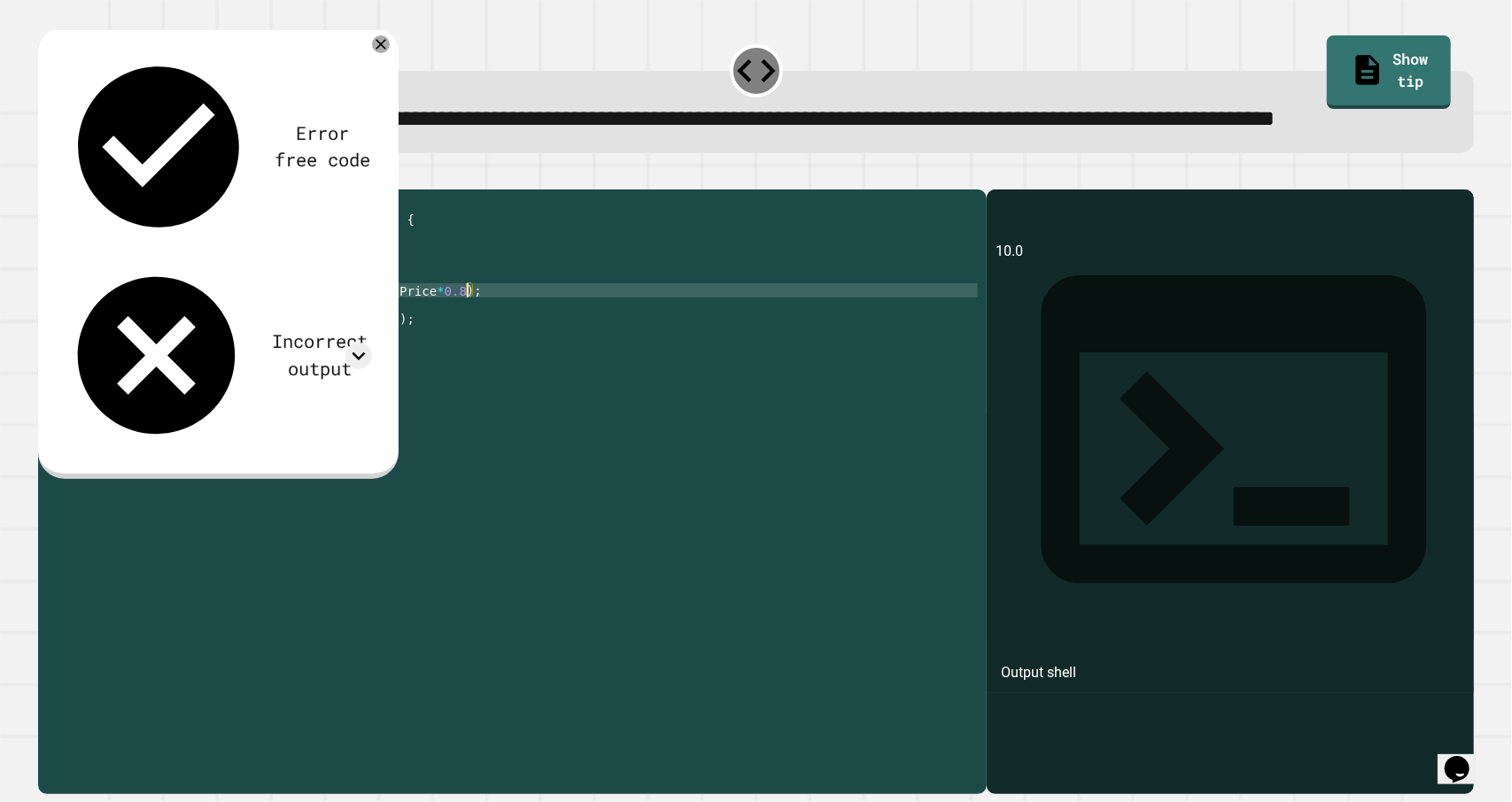
click at [47, 175] on icon "button" at bounding box center [47, 175] width 0 height 0
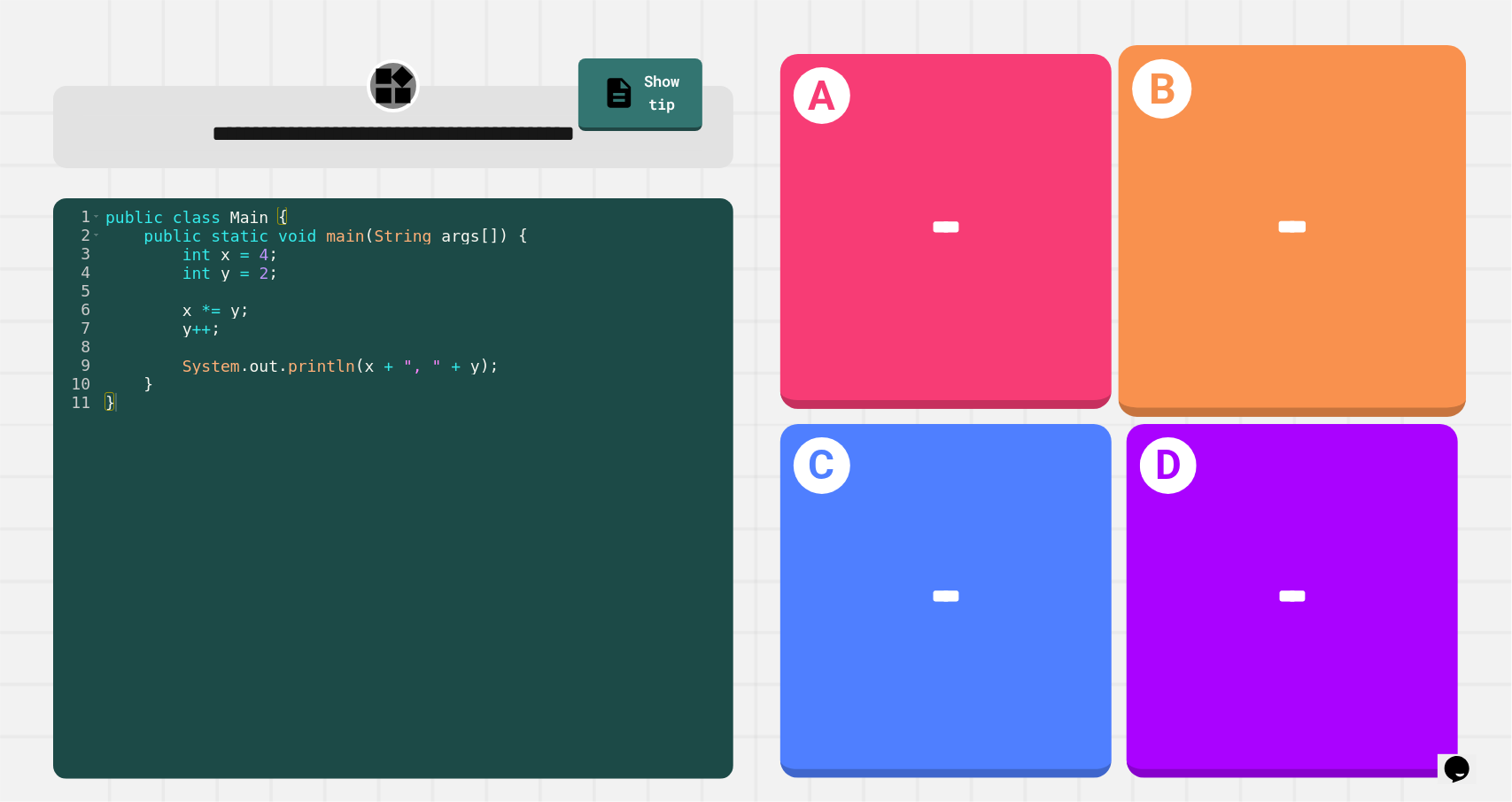
click at [1228, 326] on div "B ****" at bounding box center [1292, 231] width 348 height 372
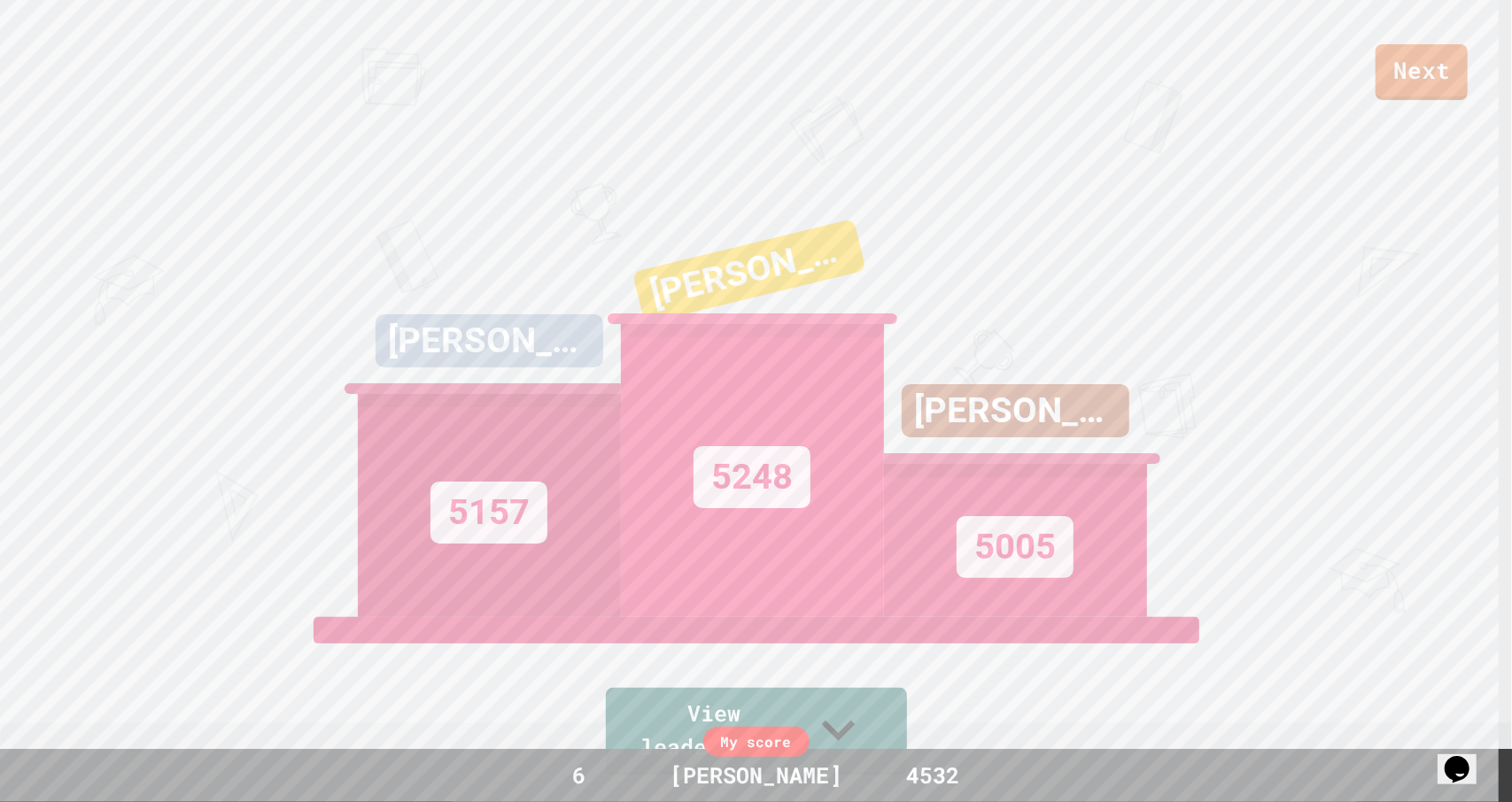
scroll to position [22, 0]
